Goal: Task Accomplishment & Management: Manage account settings

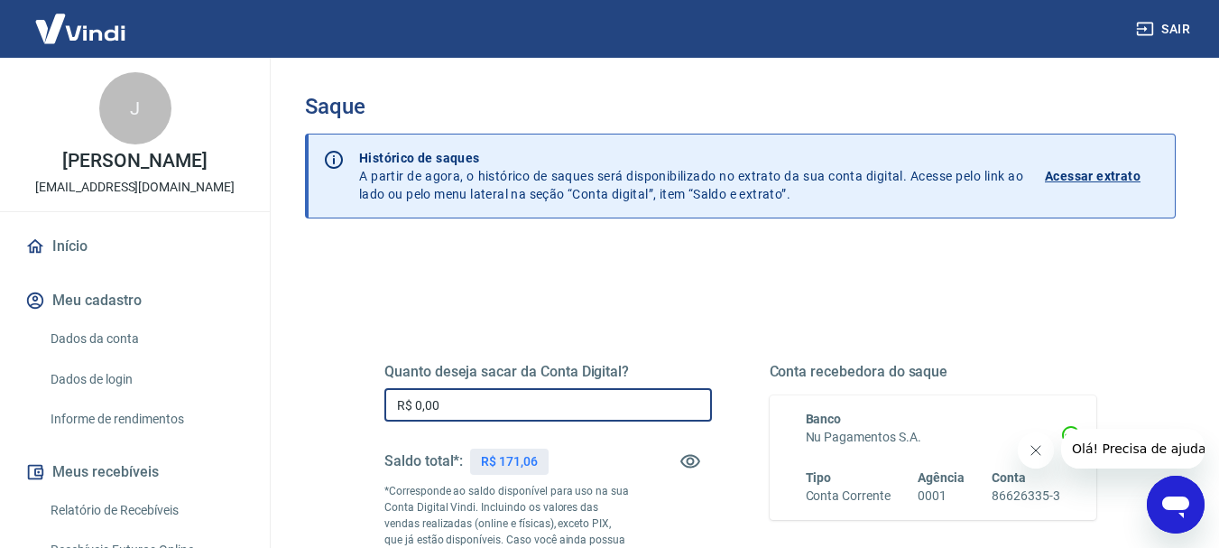
click at [486, 399] on input "R$ 0,00" at bounding box center [547, 404] width 327 height 33
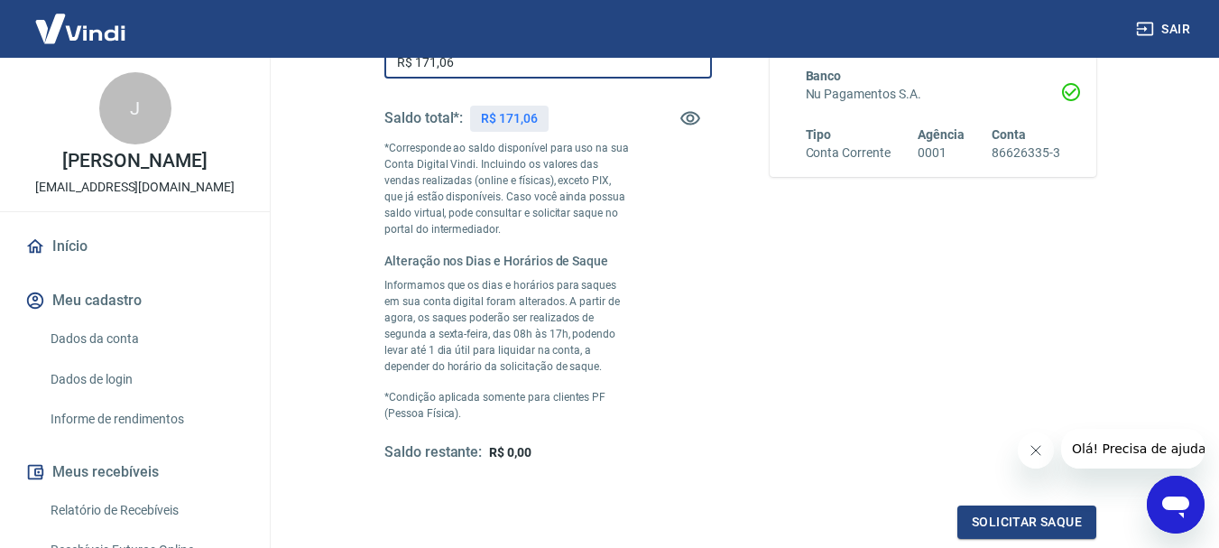
scroll to position [361, 0]
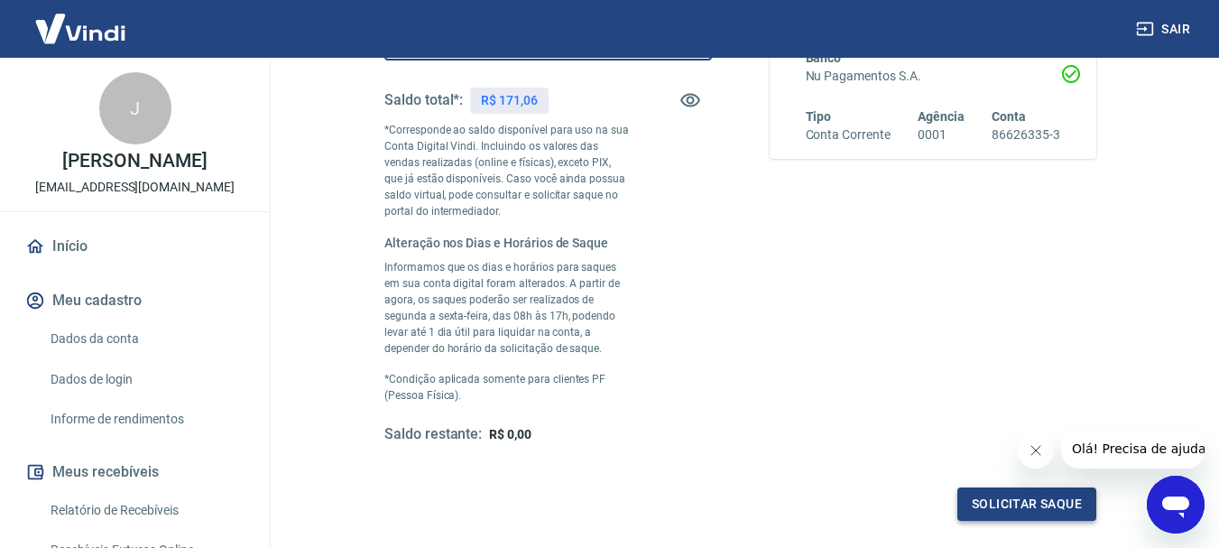
type input "R$ 171,06"
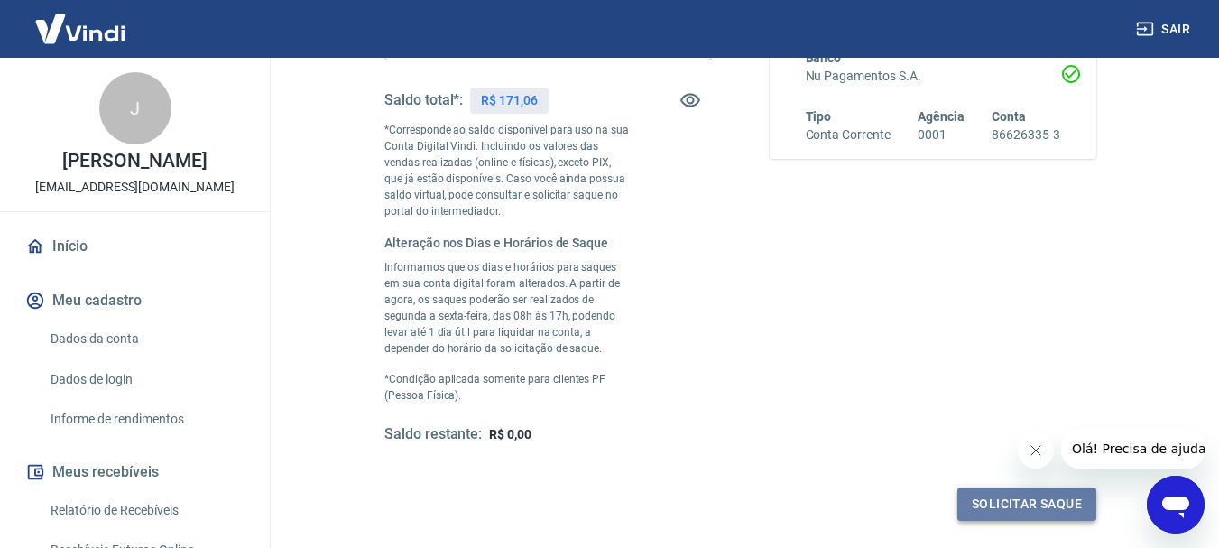
click at [973, 497] on button "Solicitar saque" at bounding box center [1026, 503] width 139 height 33
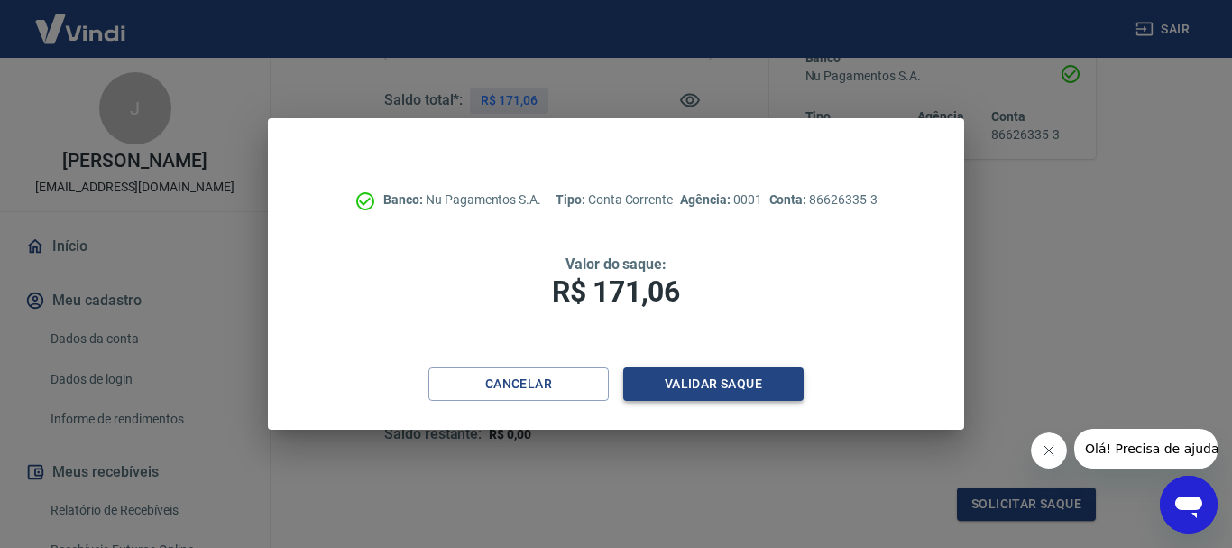
click at [667, 390] on button "Validar saque" at bounding box center [713, 383] width 180 height 33
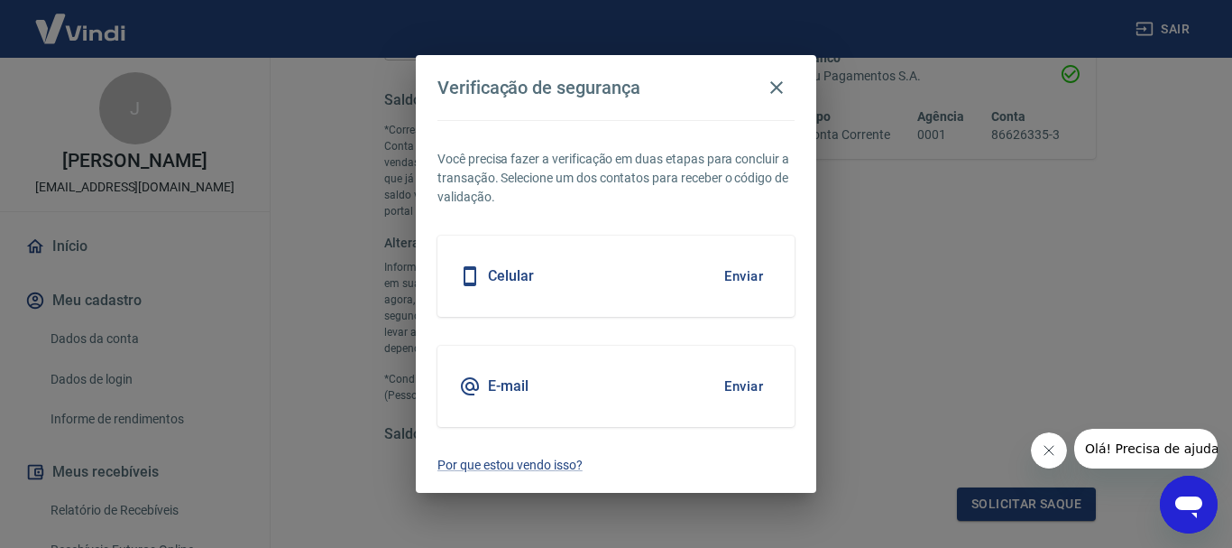
click at [740, 281] on button "Enviar" at bounding box center [743, 276] width 59 height 38
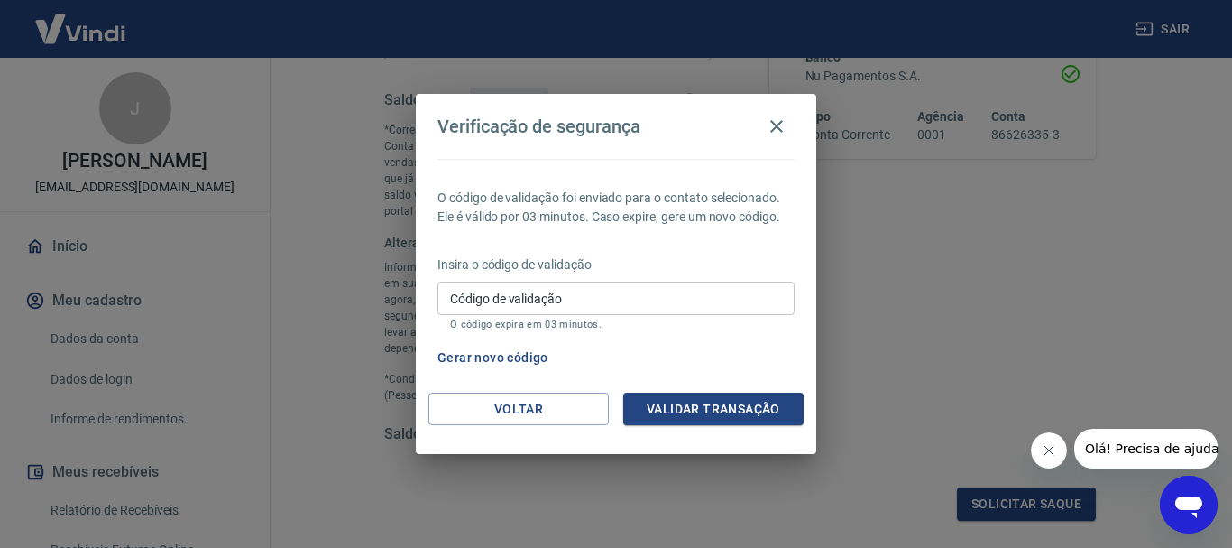
click at [486, 363] on button "Gerar novo código" at bounding box center [492, 357] width 125 height 33
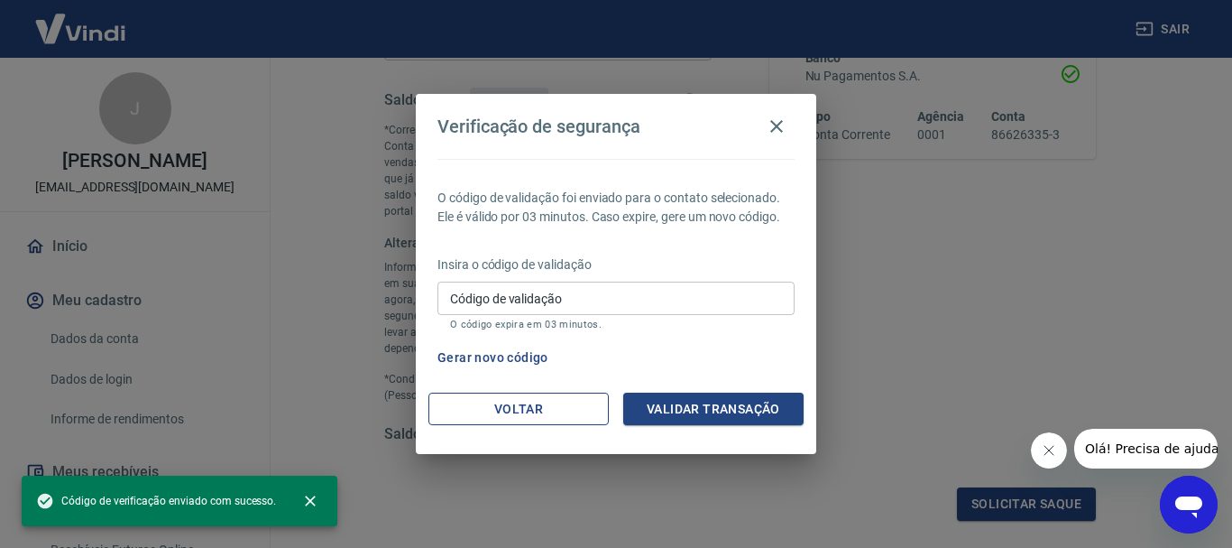
click at [506, 402] on button "Voltar" at bounding box center [518, 408] width 180 height 33
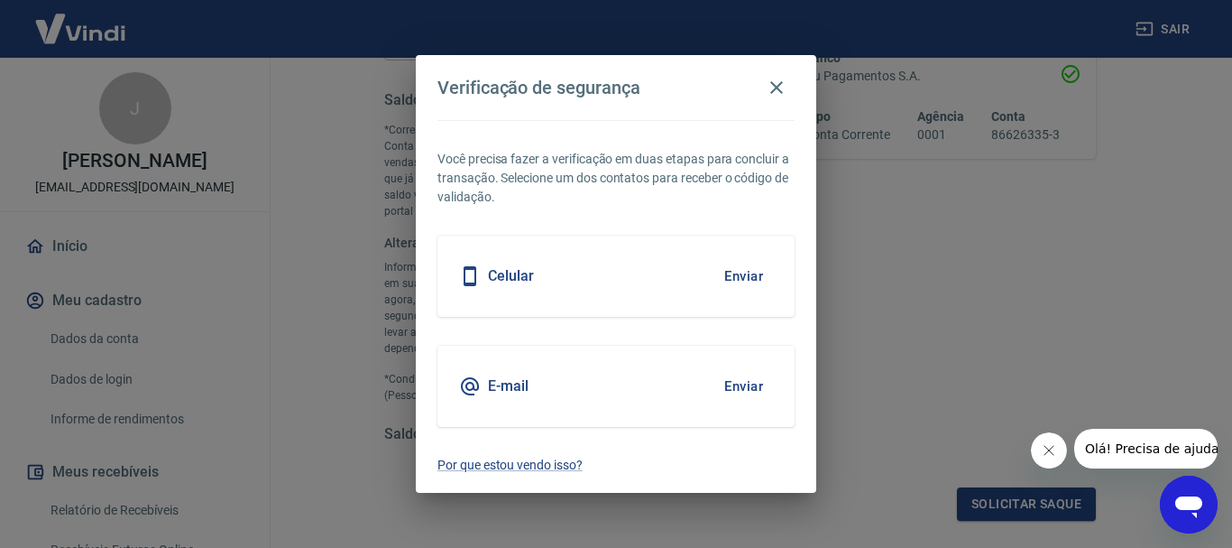
click at [740, 378] on button "Enviar" at bounding box center [743, 386] width 59 height 38
click at [779, 83] on icon "button" at bounding box center [777, 88] width 22 height 22
